Goal: Task Accomplishment & Management: Use online tool/utility

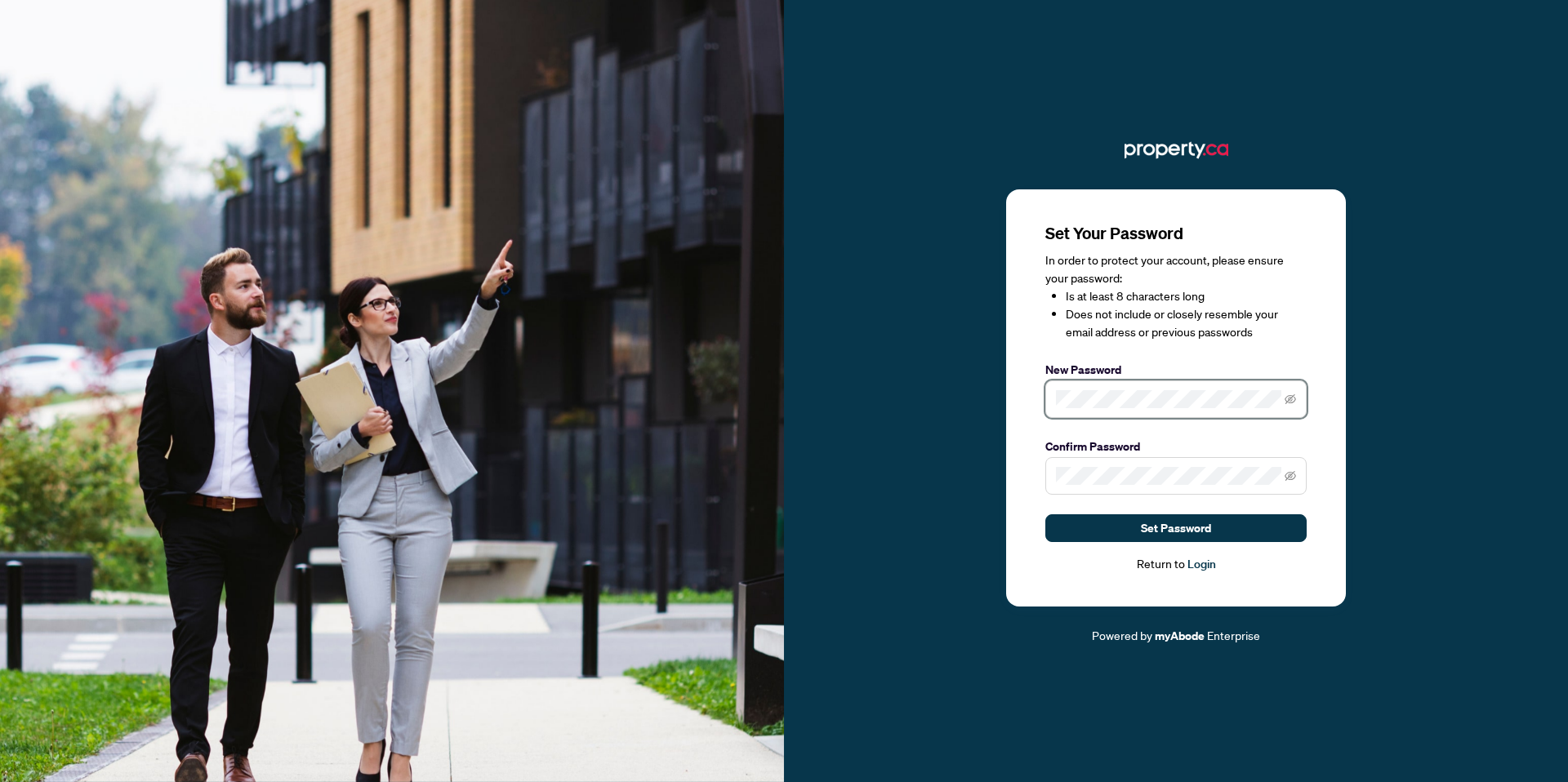
click at [1014, 398] on div "Set Your Password In order to protect your account, please ensure your password…" at bounding box center [1176, 398] width 340 height 417
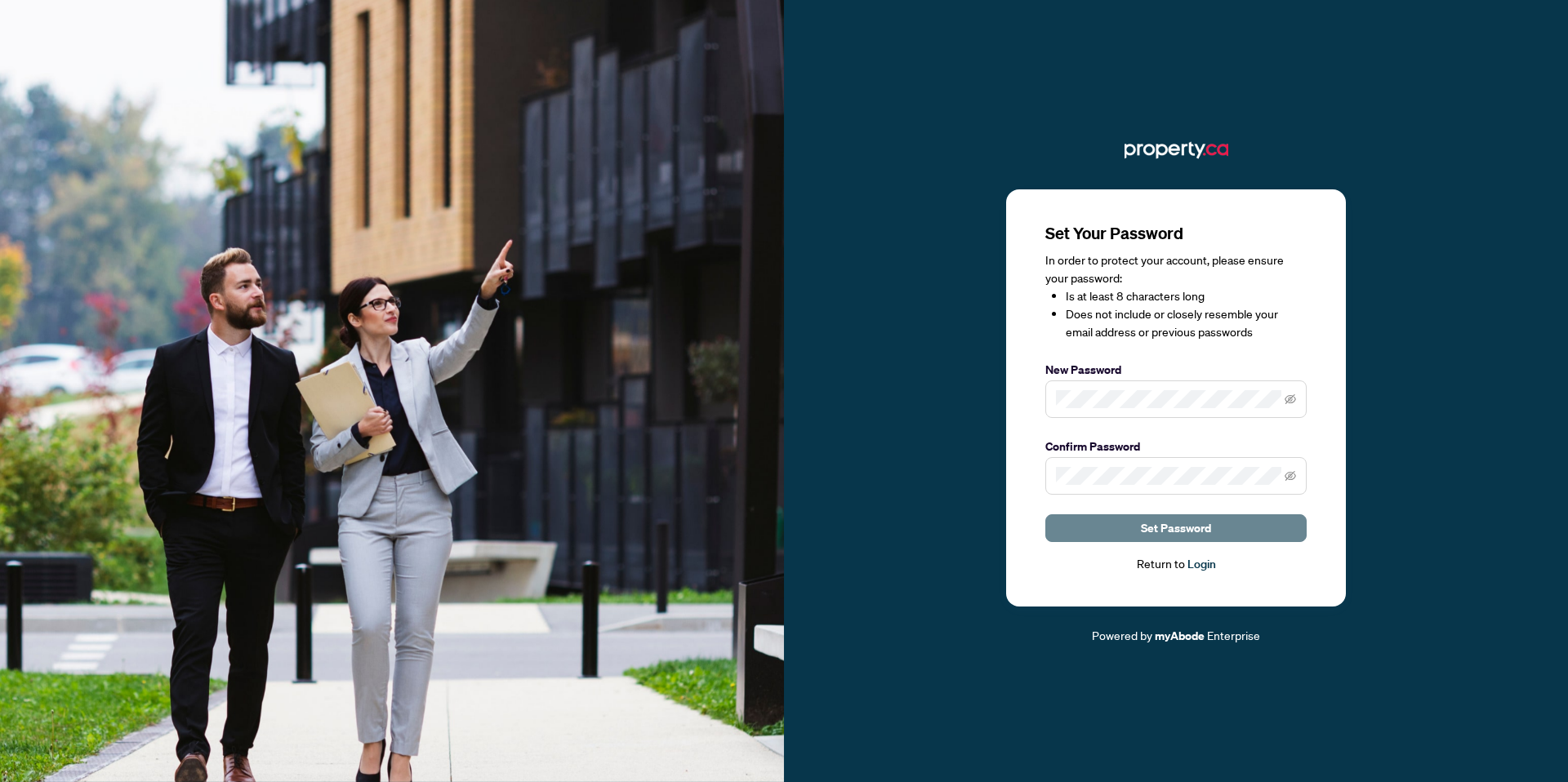
click at [1147, 519] on span "Set Password" at bounding box center [1176, 528] width 71 height 26
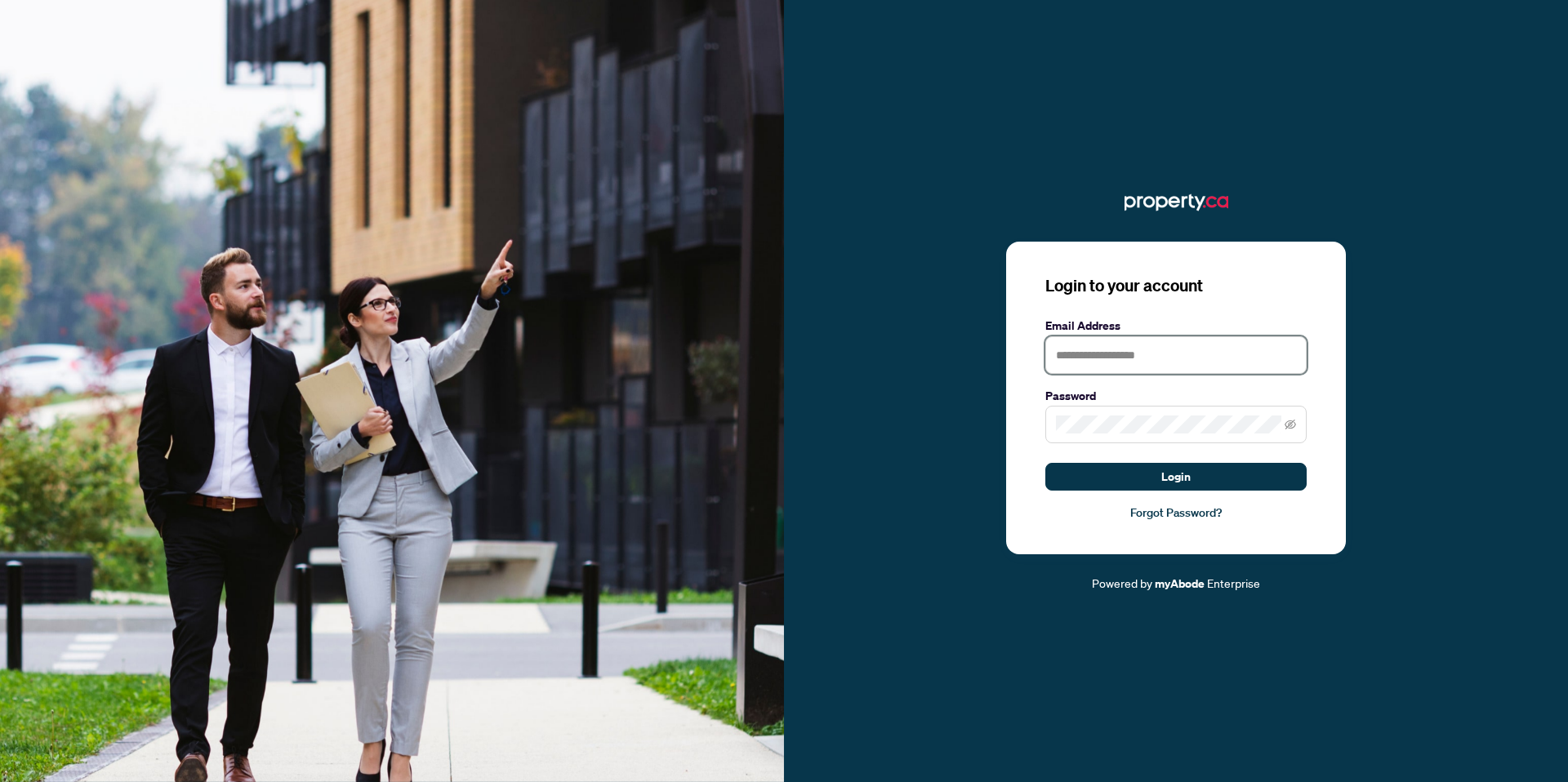
click at [1102, 355] on input "text" at bounding box center [1176, 355] width 261 height 38
type input "**********"
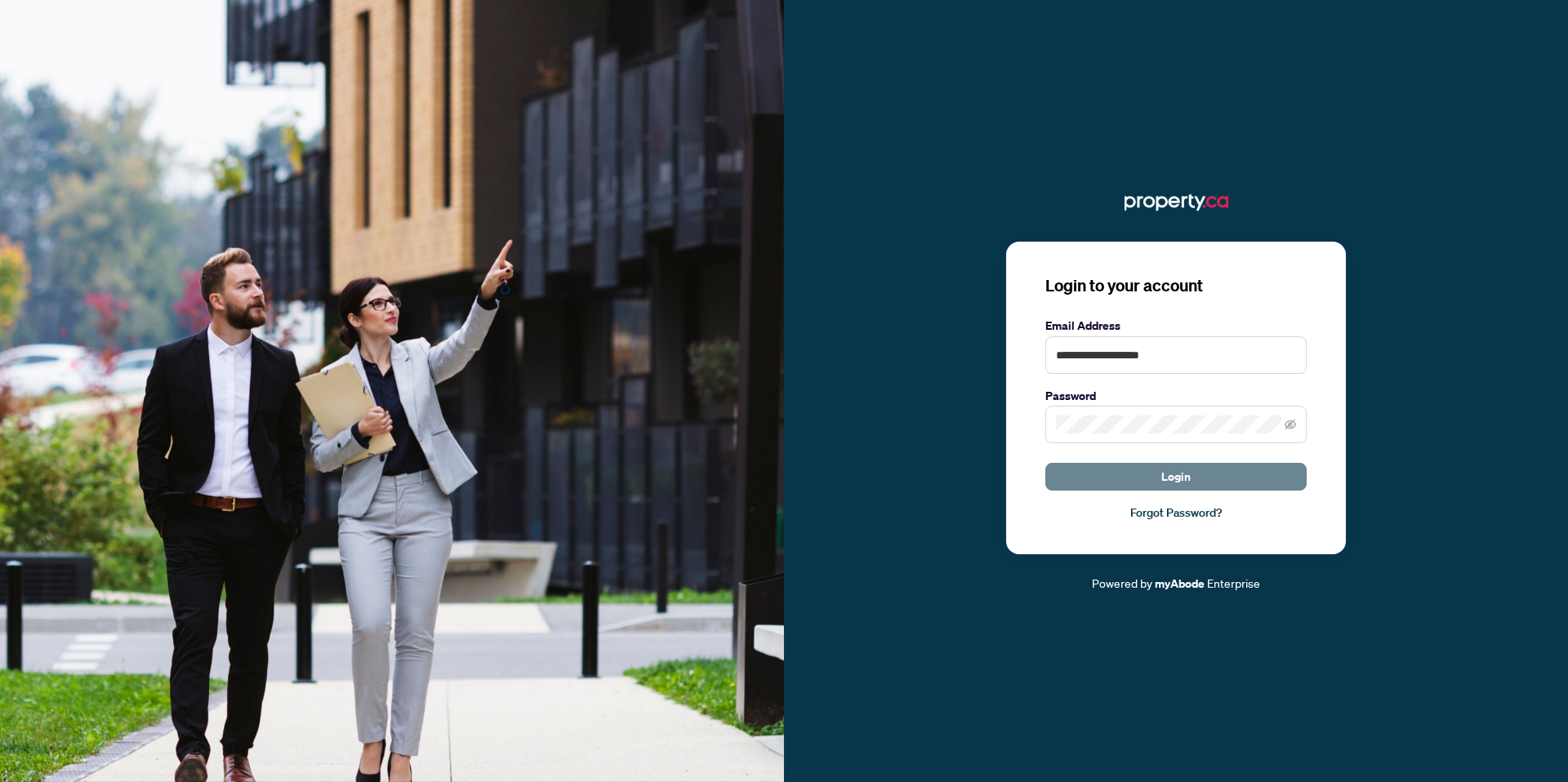
click at [1173, 473] on span "Login" at bounding box center [1176, 477] width 29 height 26
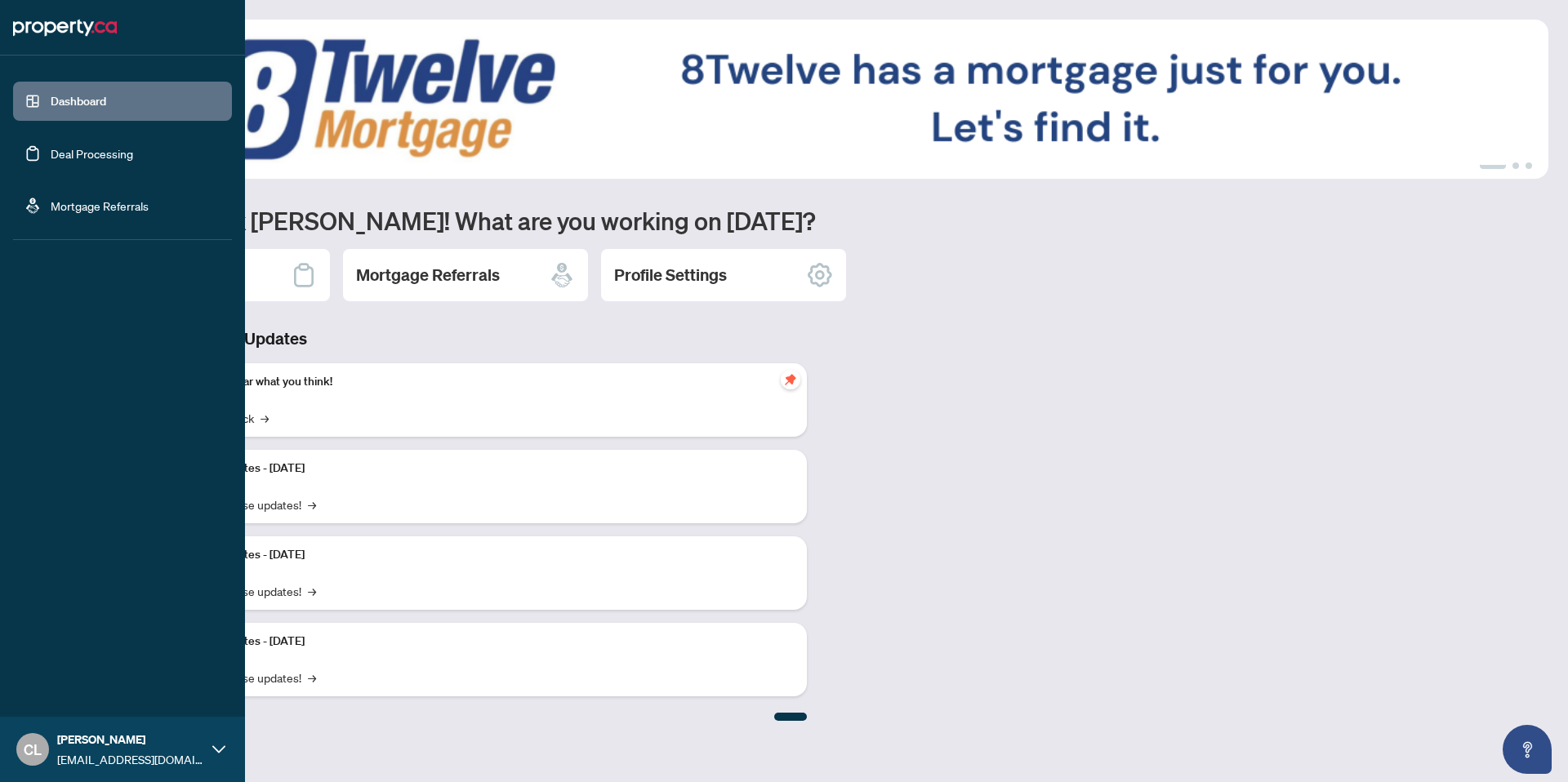
click at [106, 108] on link "Dashboard" at bounding box center [78, 101] width 56 height 15
click at [104, 160] on link "Deal Processing" at bounding box center [92, 153] width 83 height 15
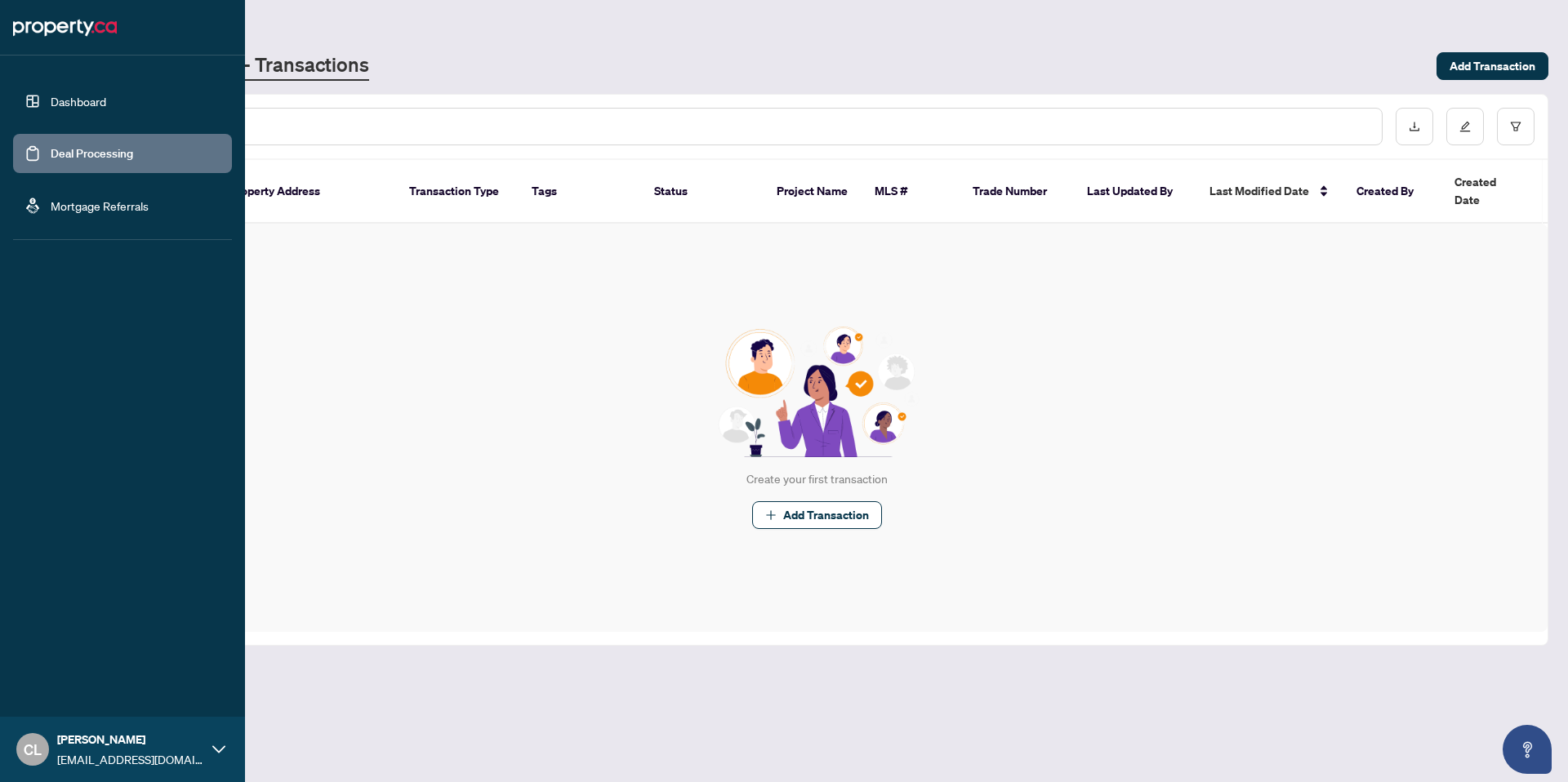
click at [88, 210] on link "Mortgage Referrals" at bounding box center [99, 205] width 98 height 15
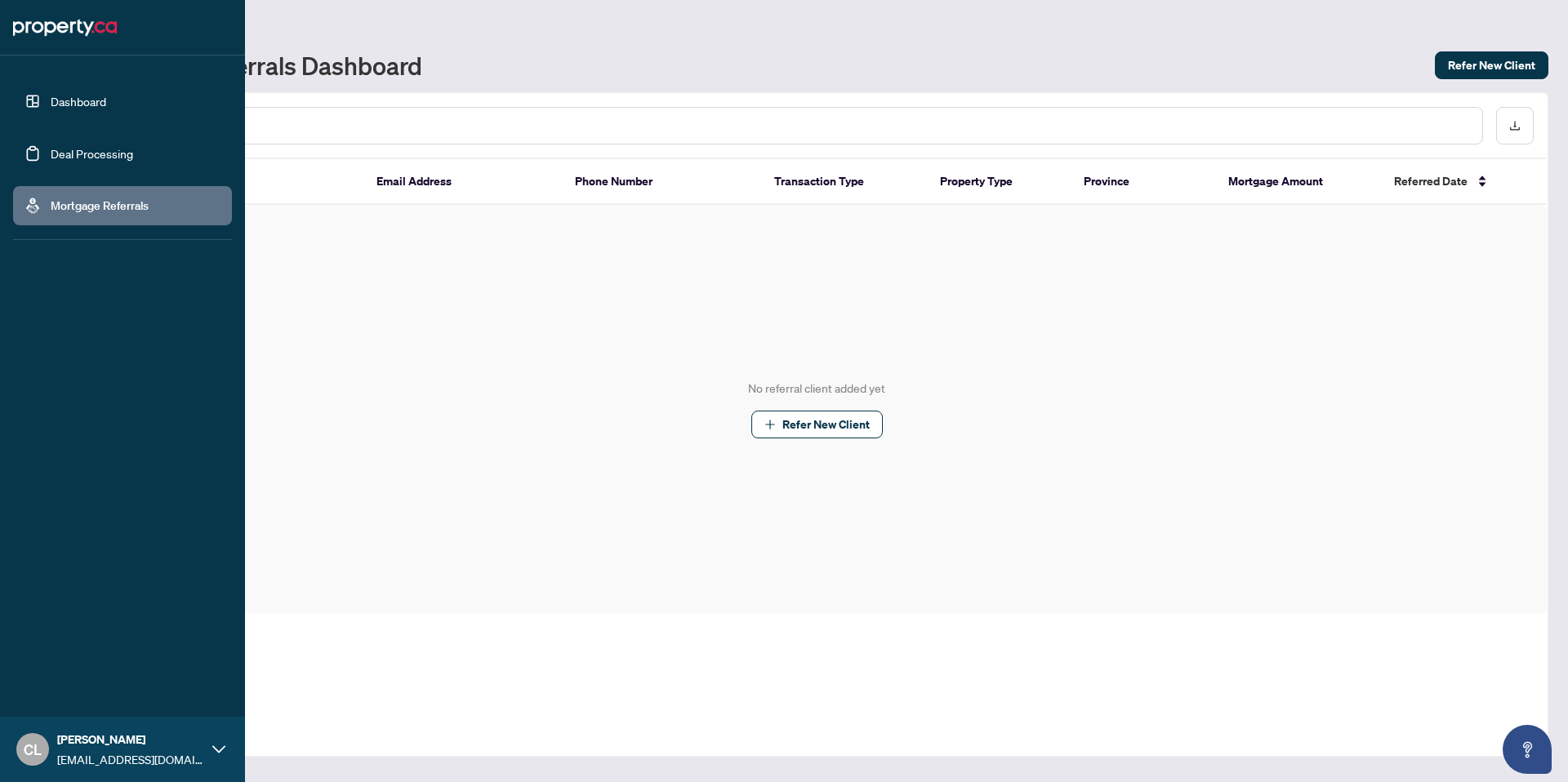
click at [91, 97] on link "Dashboard" at bounding box center [78, 101] width 56 height 15
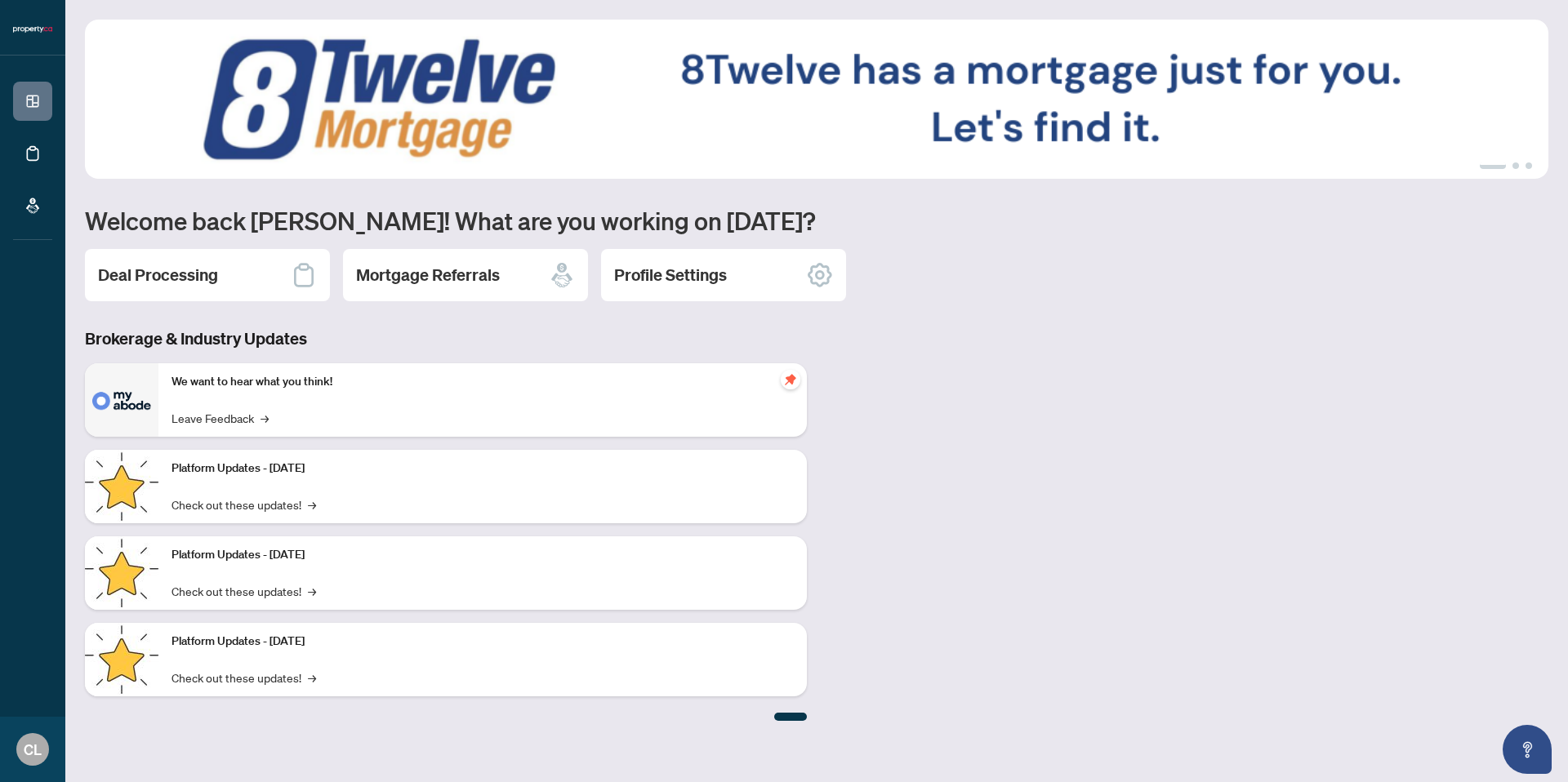
click at [400, 495] on div "Platform Updates - [DATE] Check out these updates! →" at bounding box center [482, 486] width 648 height 73
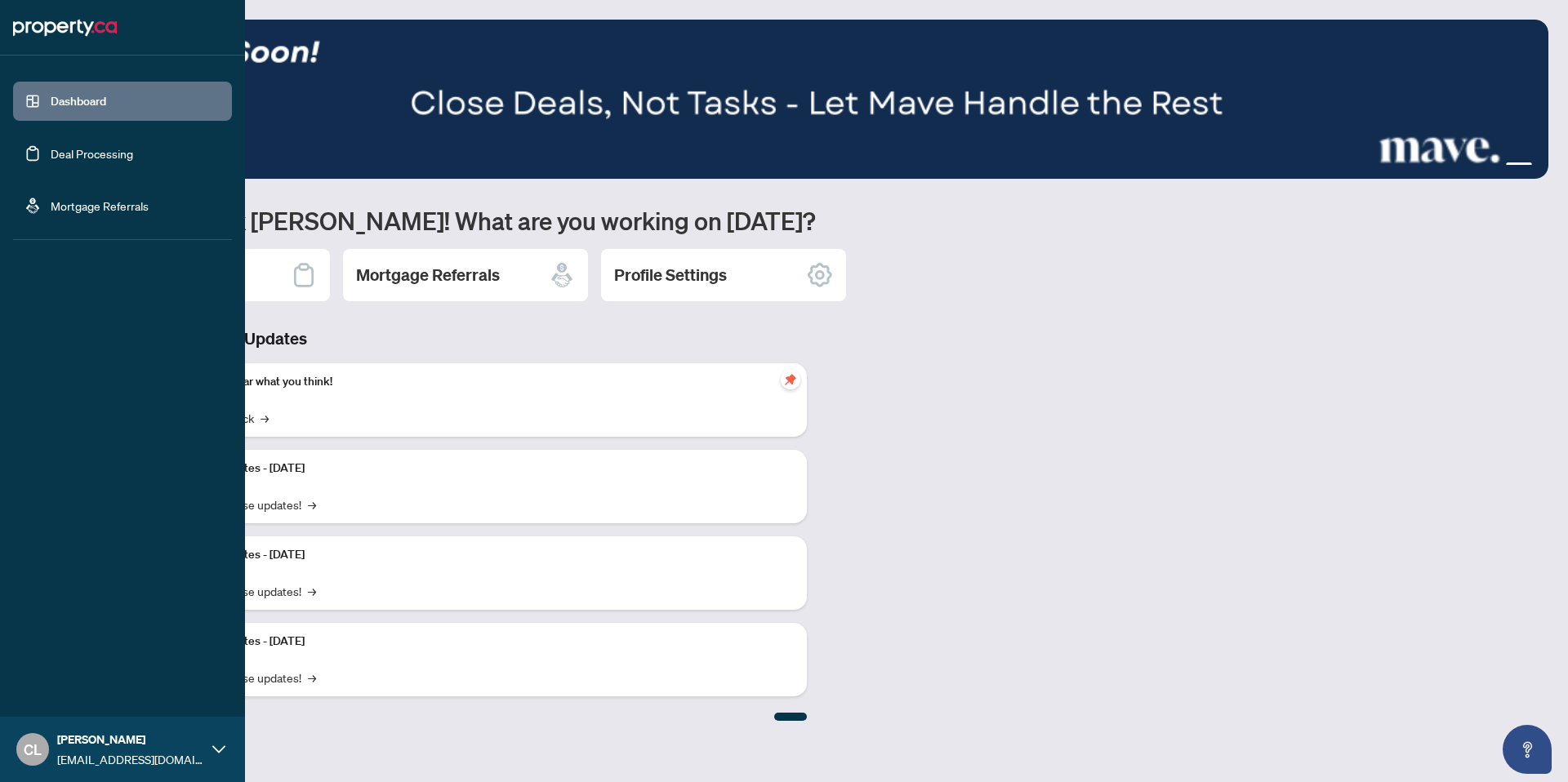
click at [95, 105] on link "Dashboard" at bounding box center [78, 101] width 56 height 15
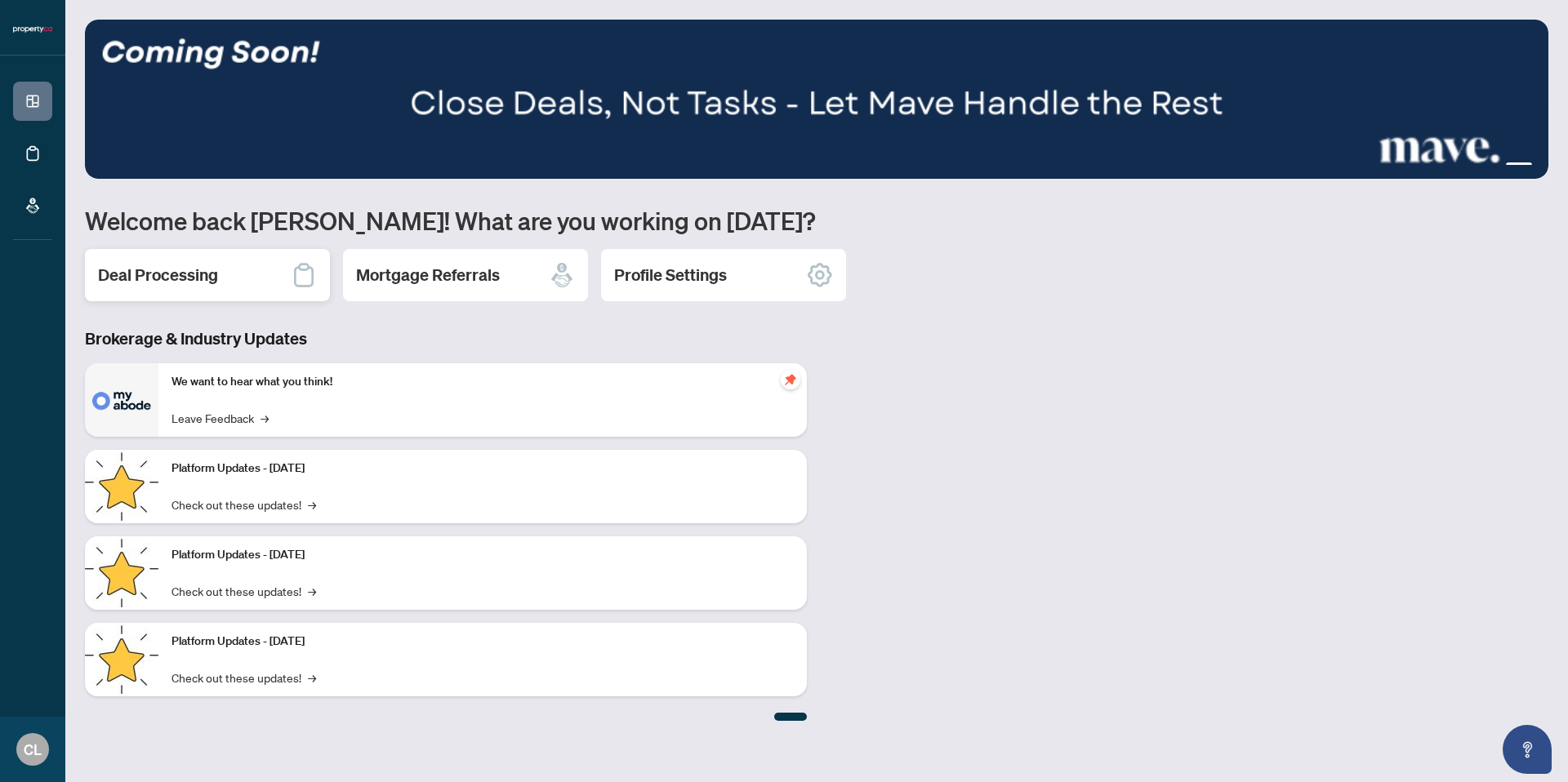
click at [194, 292] on div "Deal Processing" at bounding box center [207, 275] width 245 height 52
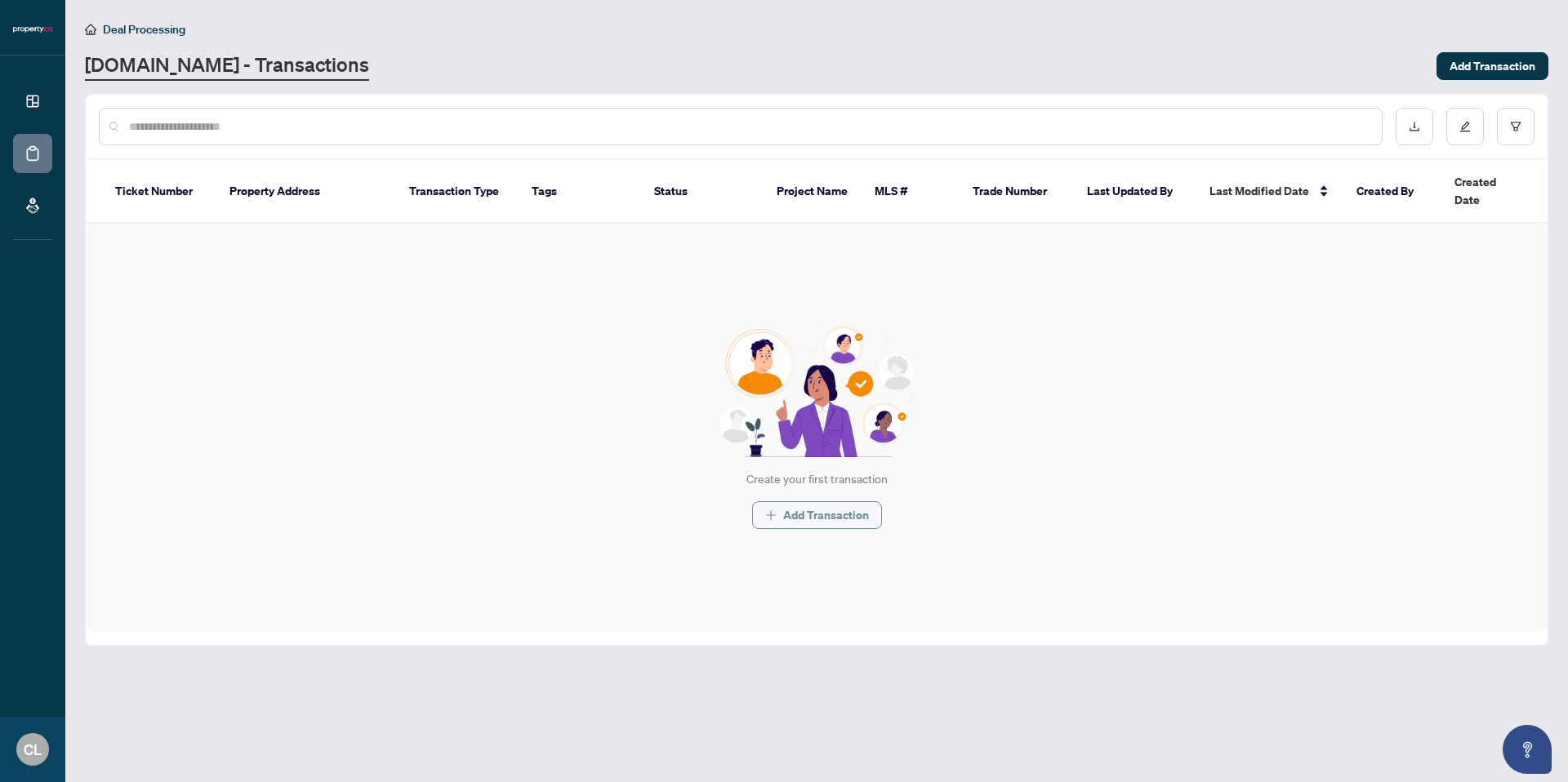
click at [785, 523] on button "Add Transaction" at bounding box center [817, 515] width 130 height 27
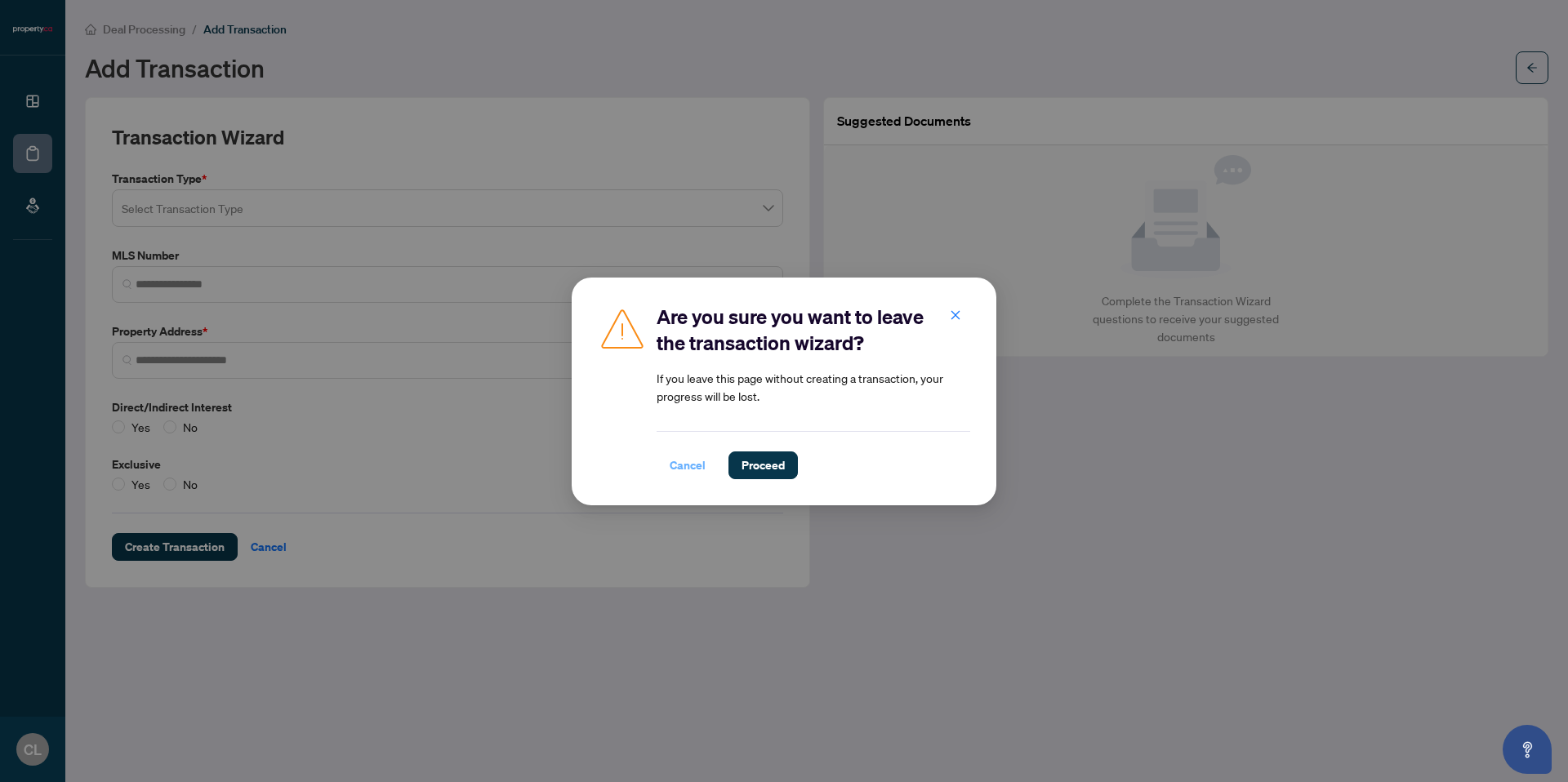
click at [684, 465] on span "Cancel" at bounding box center [688, 465] width 36 height 26
